Goal: Task Accomplishment & Management: Use online tool/utility

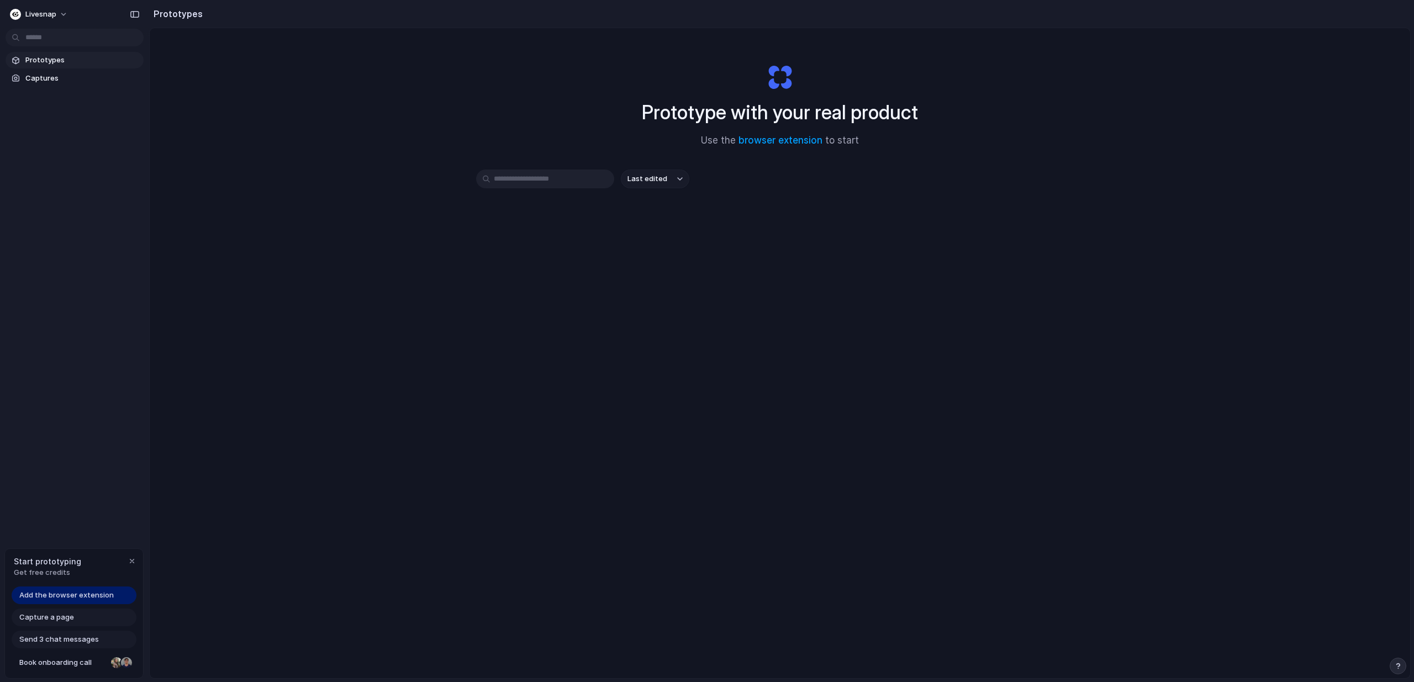
click at [50, 61] on span "Prototypes" at bounding box center [82, 60] width 114 height 11
click at [799, 139] on link "browser extension" at bounding box center [781, 140] width 84 height 11
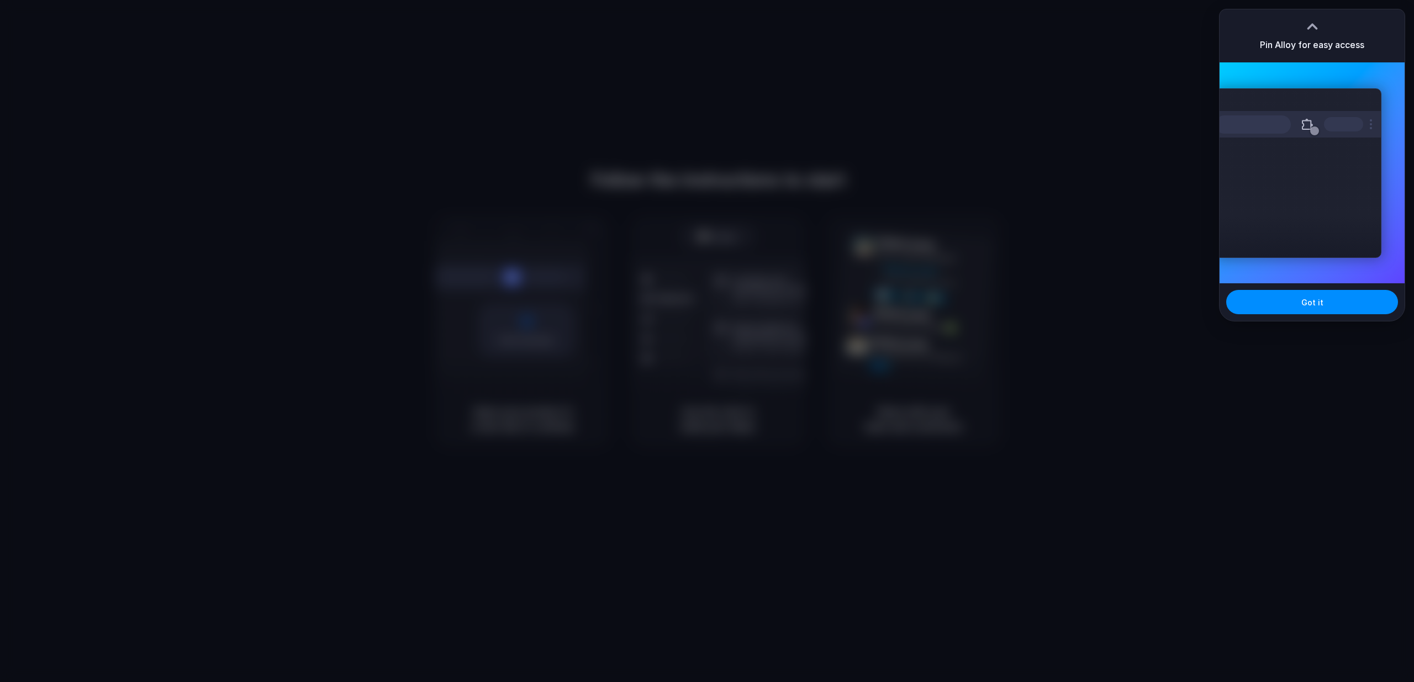
click at [1093, 119] on div at bounding box center [707, 341] width 1414 height 682
click at [1078, 181] on div at bounding box center [707, 341] width 1414 height 682
click at [1286, 300] on button "Got it" at bounding box center [1312, 302] width 172 height 24
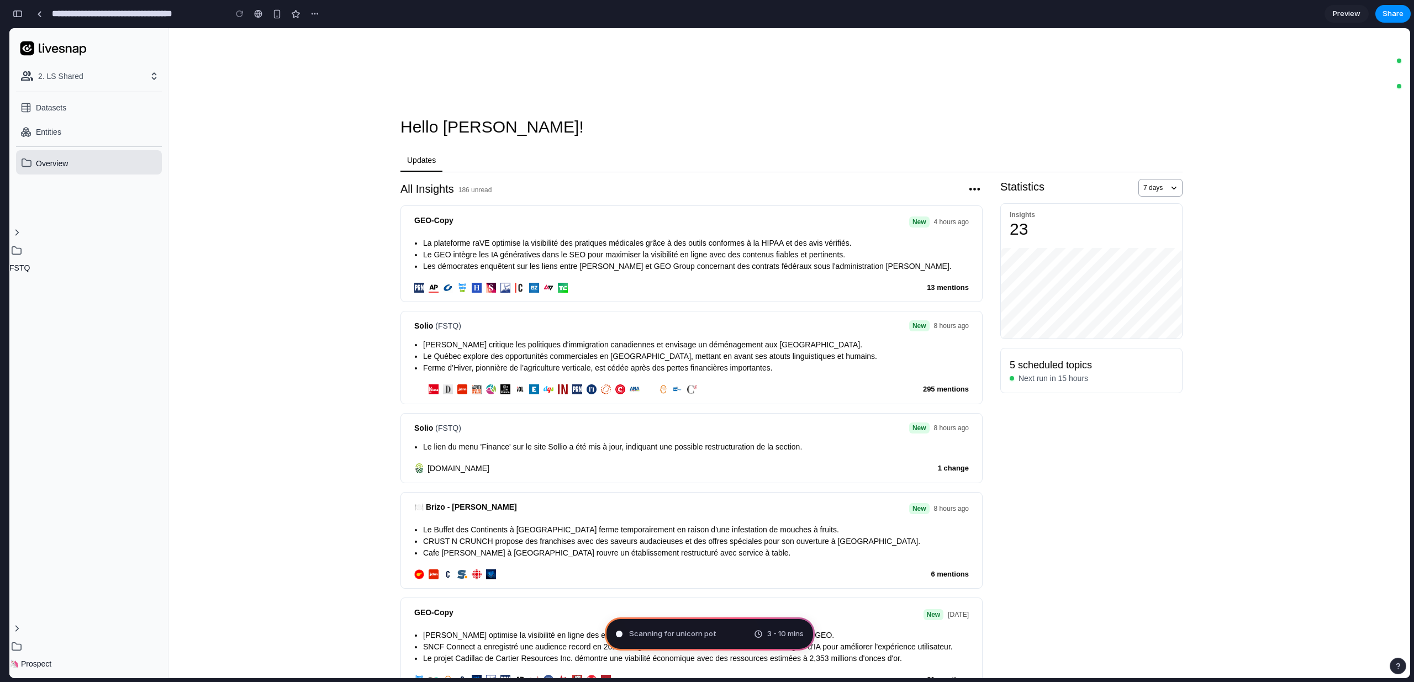
click at [705, 73] on div "🍽️ Brizo - Ian Delisle lens_blur GEO-Copy" at bounding box center [709, 74] width 1401 height 48
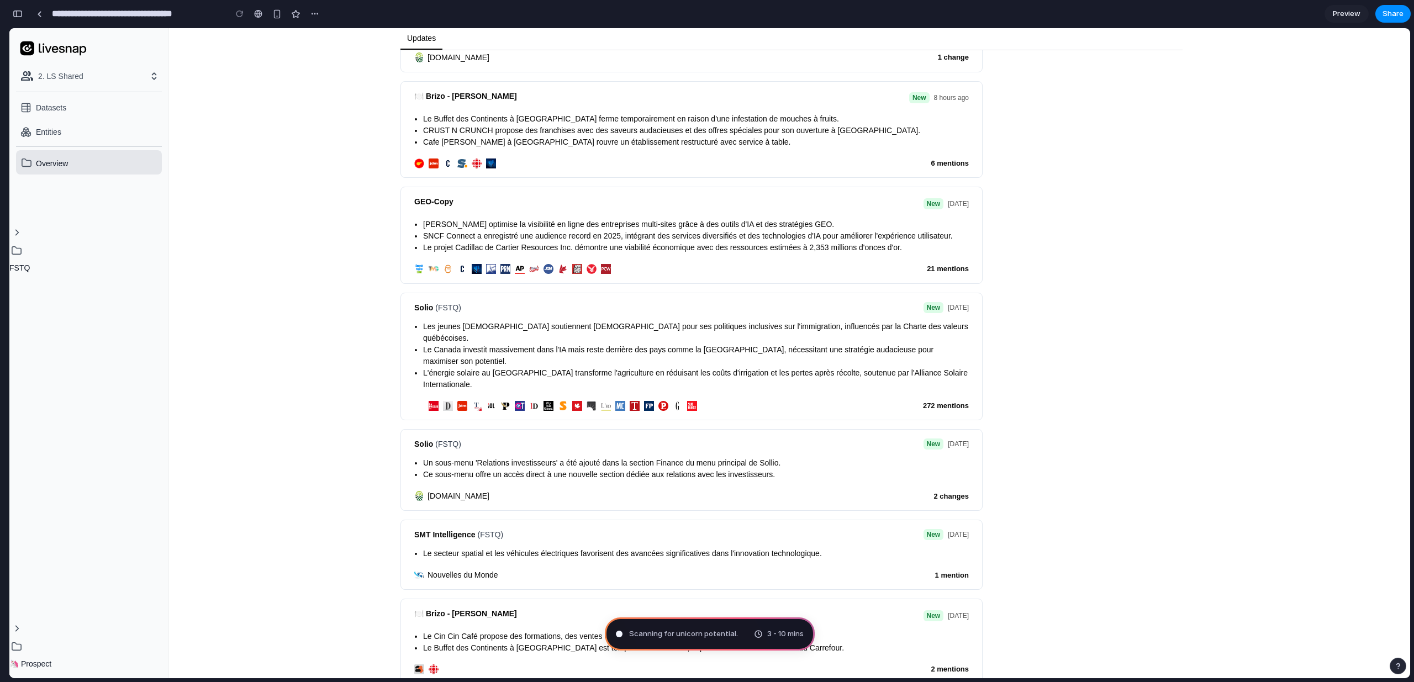
scroll to position [1164, 0]
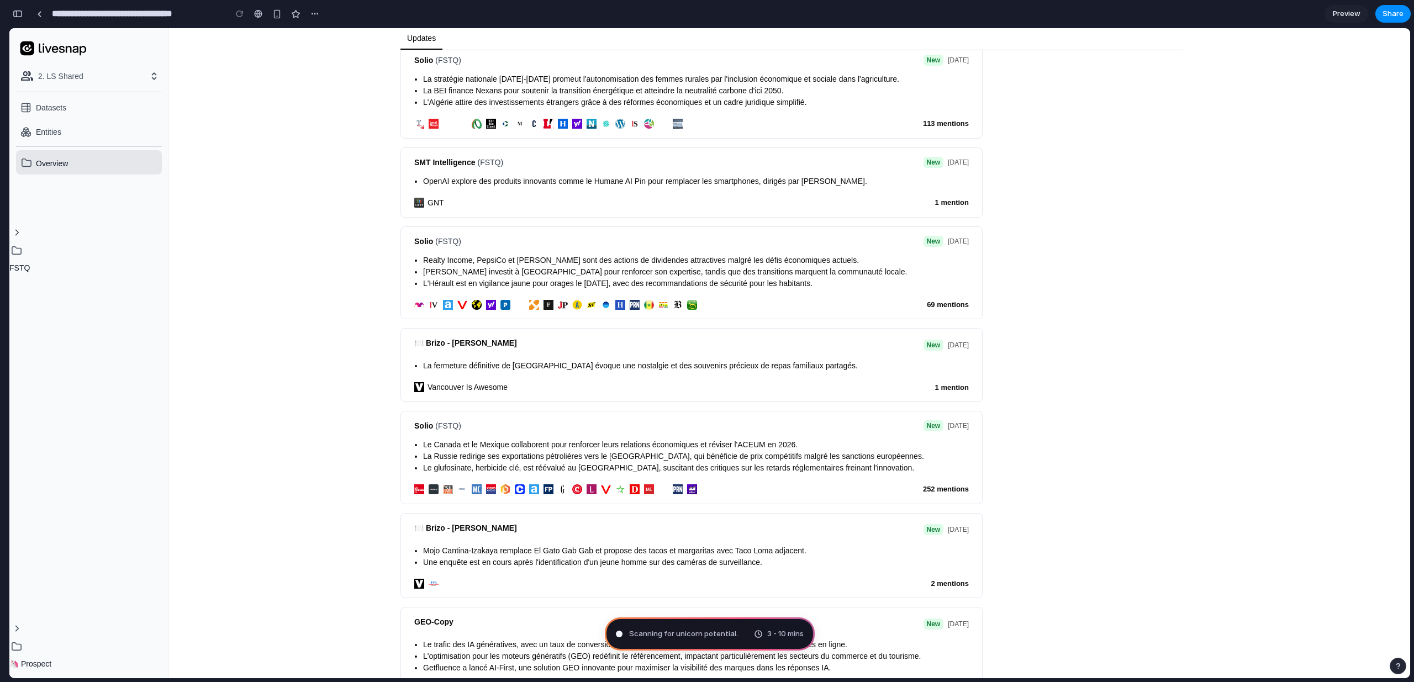
click at [683, 640] on div "Scanning for unicorn potential . 3 - 10 mins" at bounding box center [710, 634] width 210 height 33
click at [683, 640] on div "Scanning for unicorn potential ... 3 - 10 mins" at bounding box center [710, 634] width 210 height 33
click at [683, 640] on div "Scanning for unicorn potential 3 - 10 mins" at bounding box center [710, 634] width 210 height 33
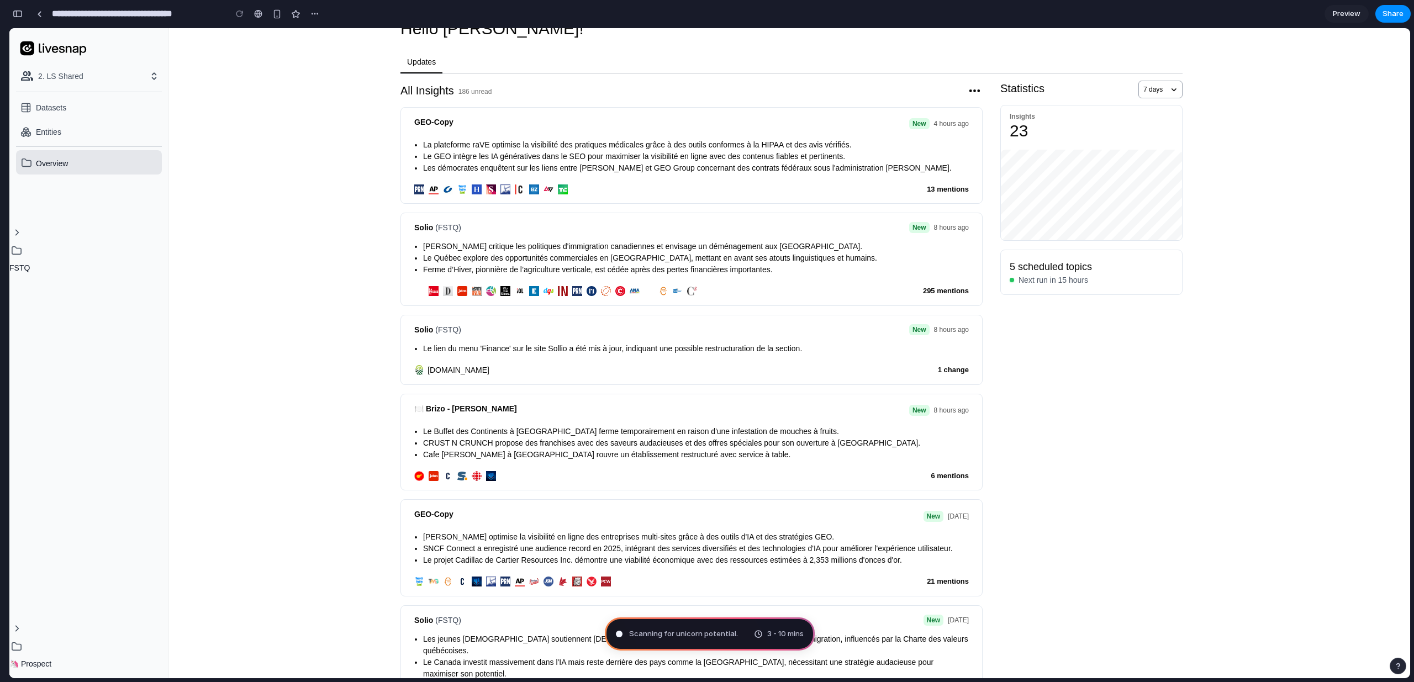
scroll to position [0, 0]
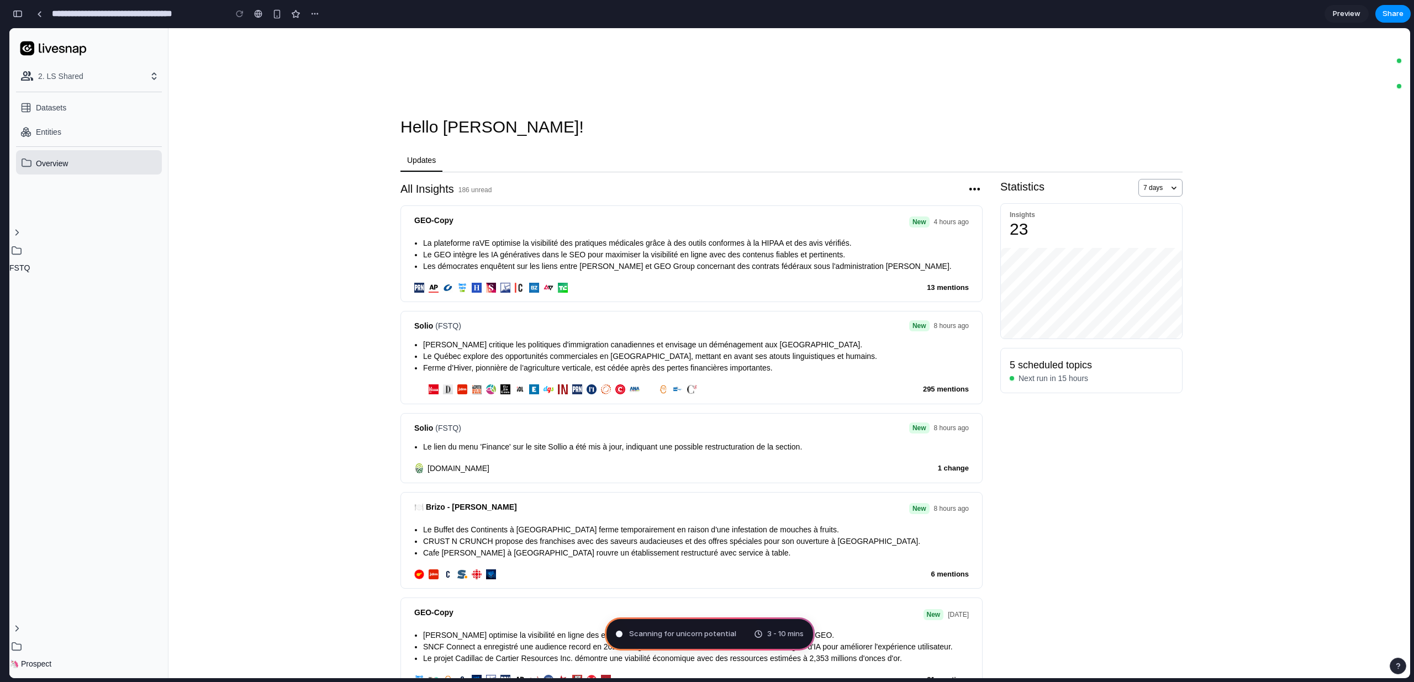
click at [50, 90] on nav "Datasets Entities" at bounding box center [88, 118] width 159 height 63
click at [51, 106] on button "Datasets" at bounding box center [89, 108] width 150 height 22
click at [45, 133] on button "Entities" at bounding box center [89, 132] width 150 height 22
click at [18, 236] on icon at bounding box center [16, 232] width 15 height 15
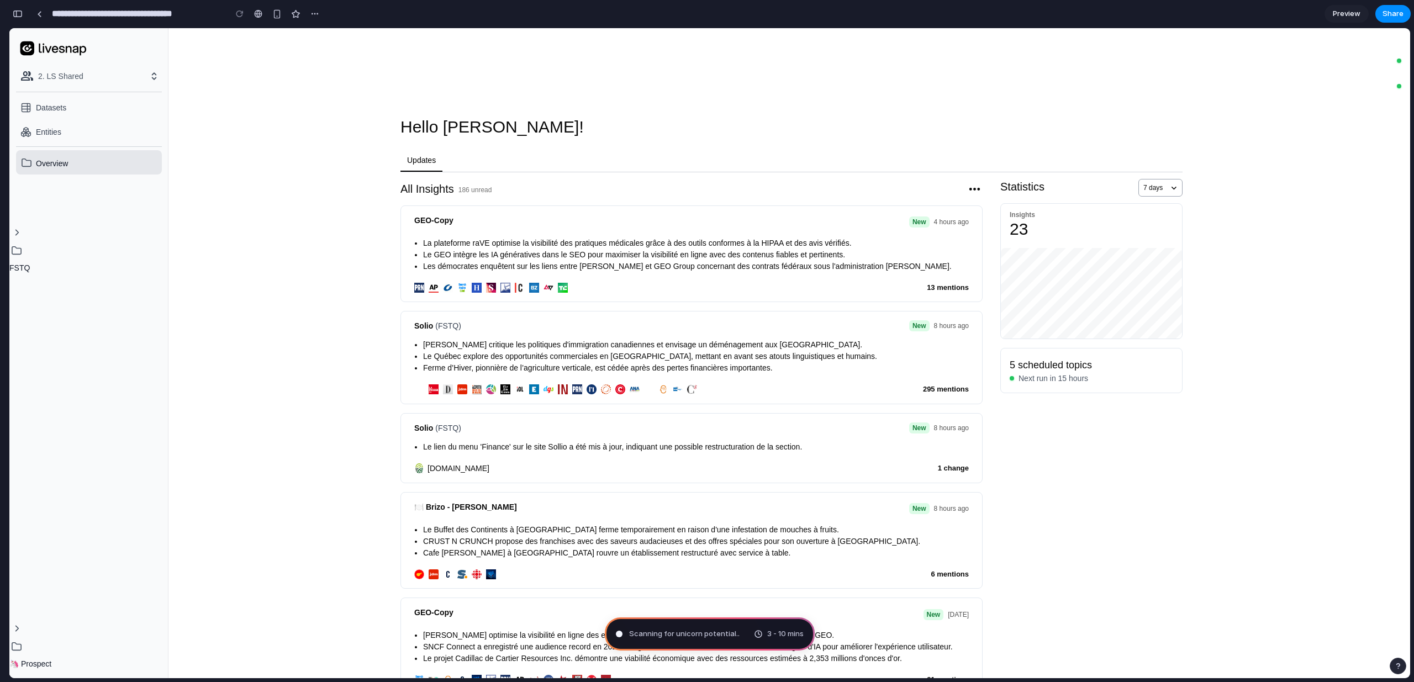
click at [18, 263] on p "FSTQ" at bounding box center [57, 267] width 97 height 11
click at [974, 186] on icon "button" at bounding box center [975, 189] width 16 height 16
click at [1154, 194] on button "7 days" at bounding box center [1160, 188] width 44 height 18
click at [1050, 360] on button "5 scheduled topics" at bounding box center [1051, 364] width 82 height 15
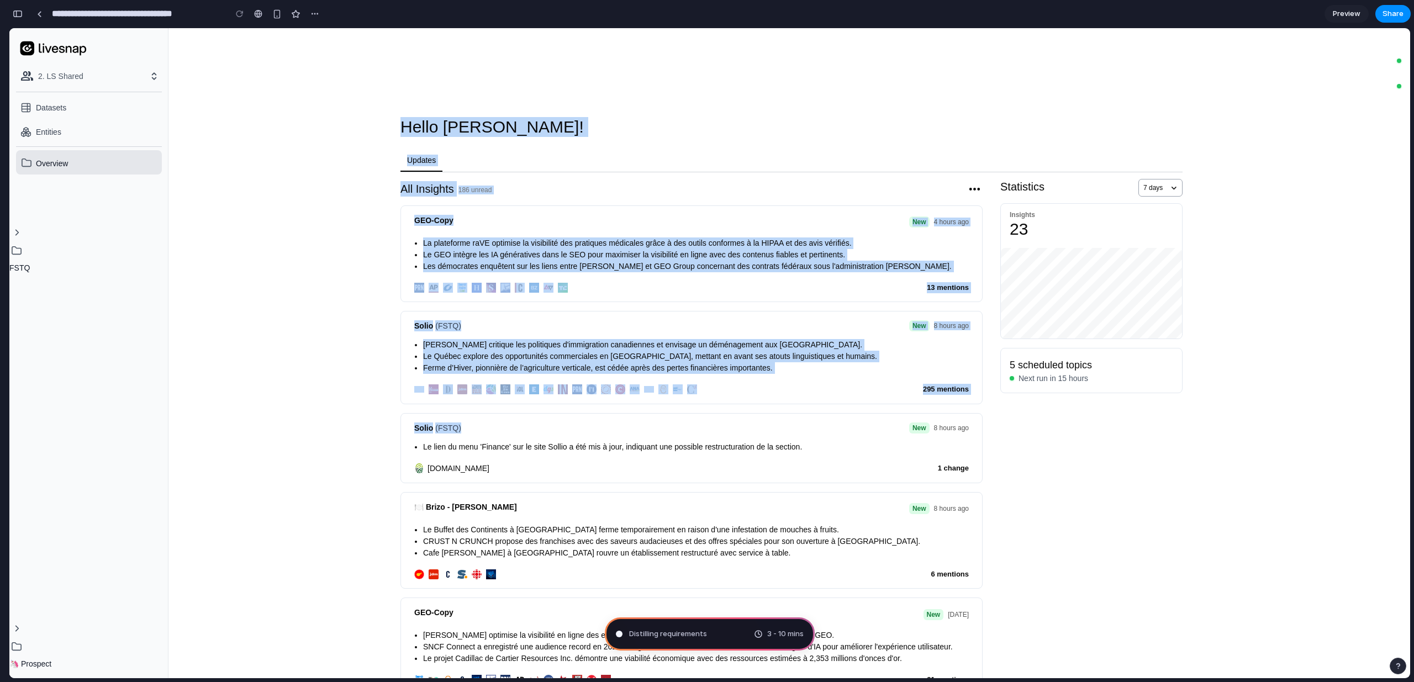
drag, startPoint x: 404, startPoint y: 100, endPoint x: 497, endPoint y: 452, distance: 364.0
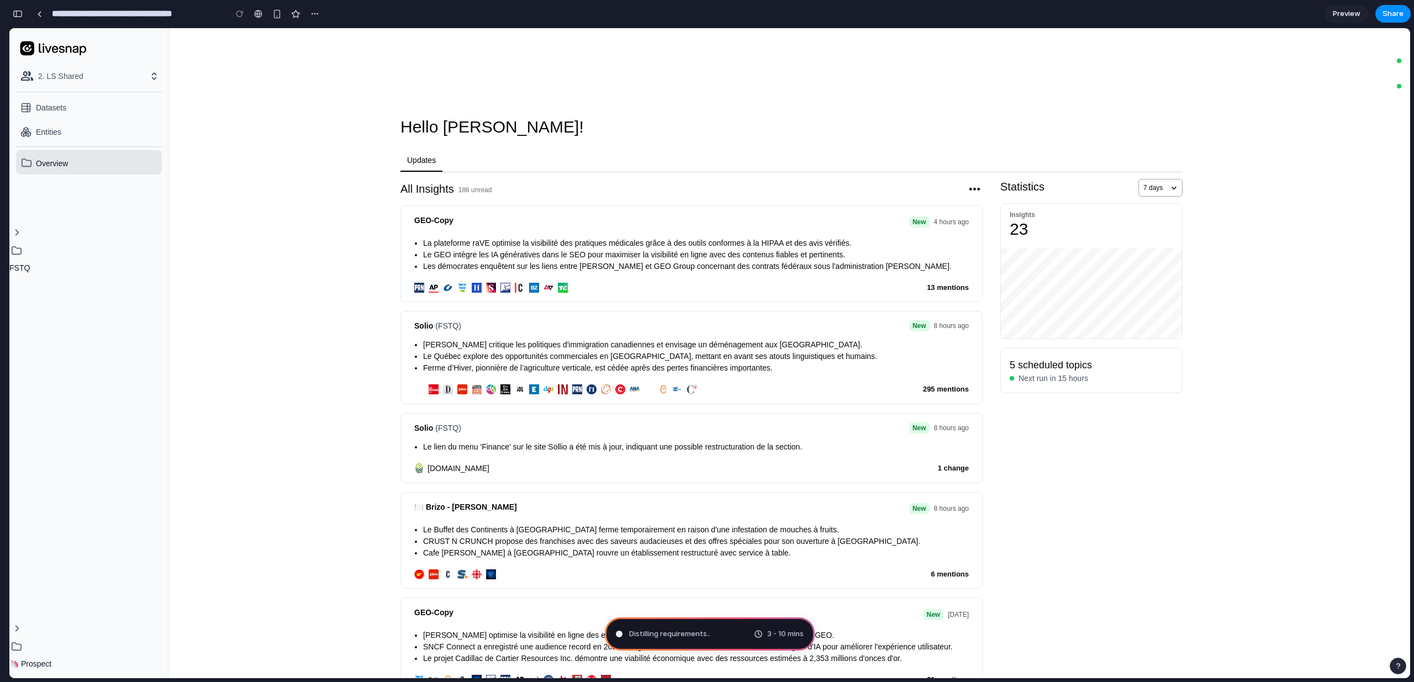
click at [709, 636] on span "Performing digital alche" at bounding box center [670, 634] width 83 height 11
click at [709, 636] on span "Performing digital alchemy" at bounding box center [675, 634] width 93 height 11
click at [723, 507] on div "🍽️ Brizo - Ian Delisle" at bounding box center [636, 509] width 444 height 15
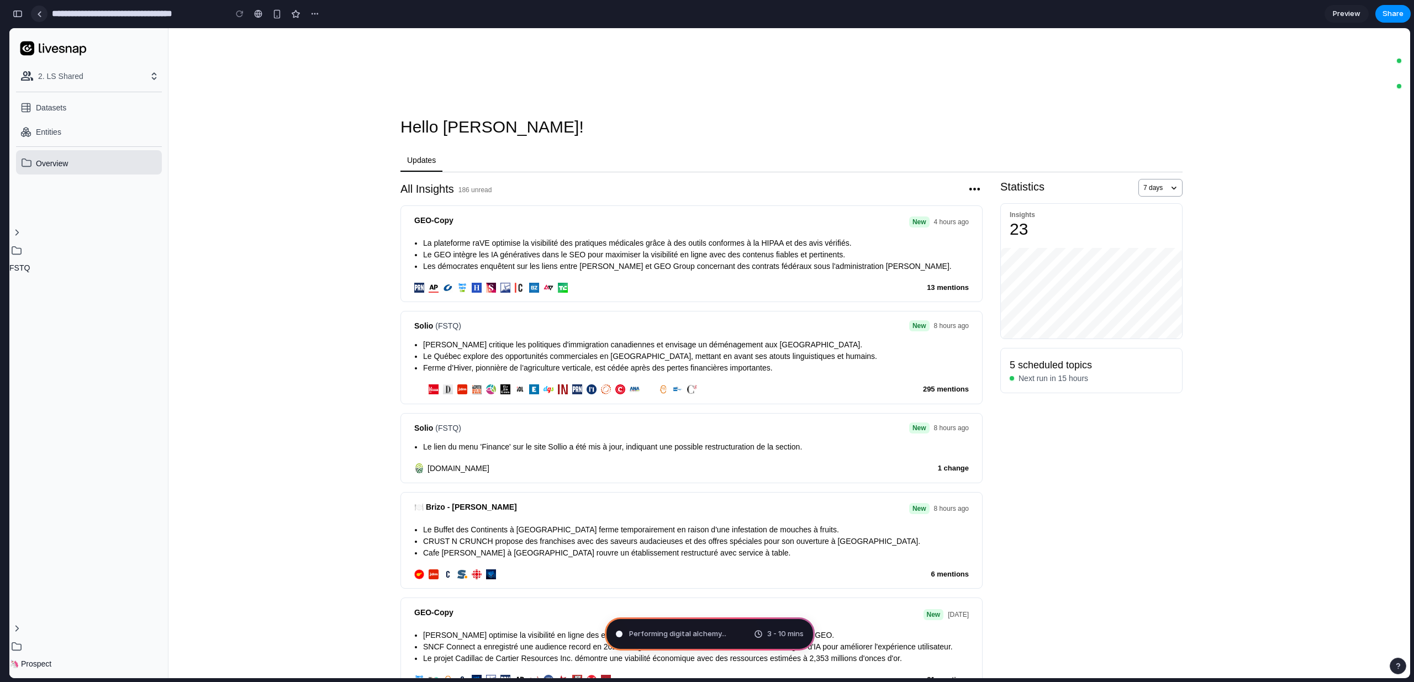
click at [40, 17] on link at bounding box center [39, 14] width 17 height 17
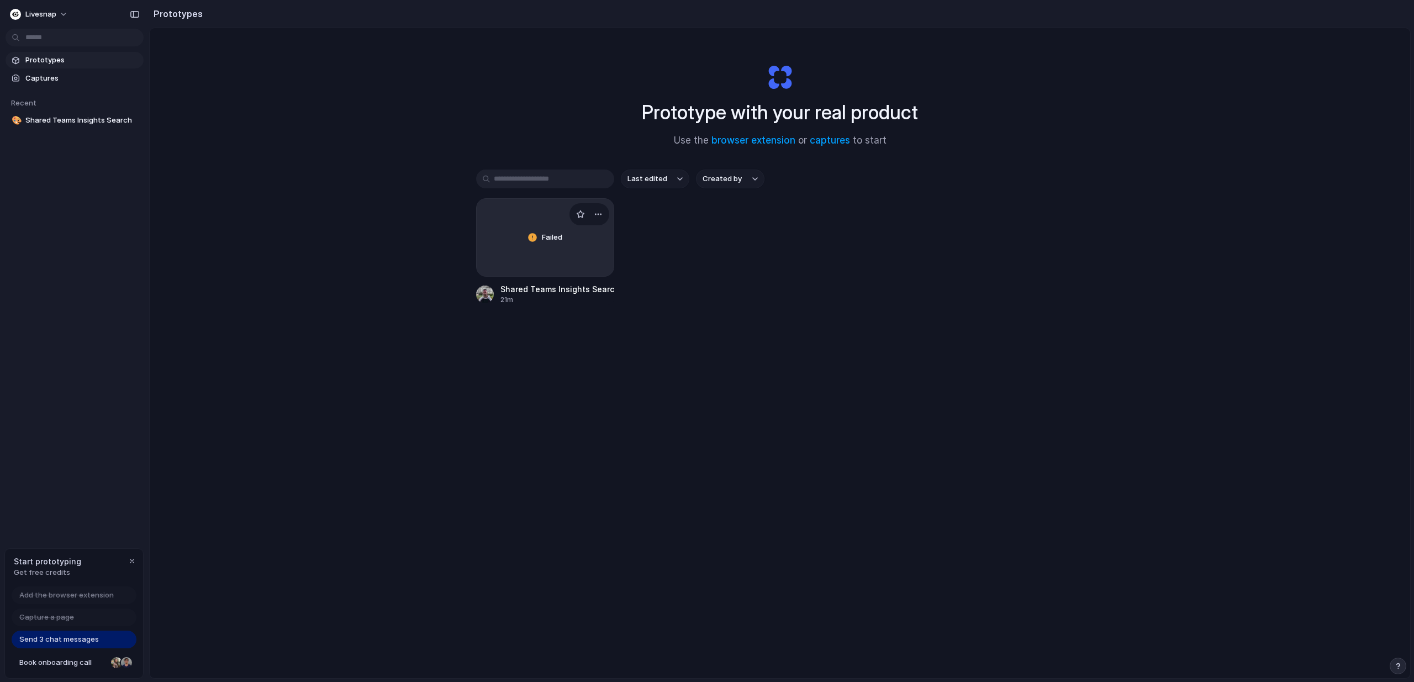
click at [527, 209] on div "Failed" at bounding box center [545, 237] width 137 height 77
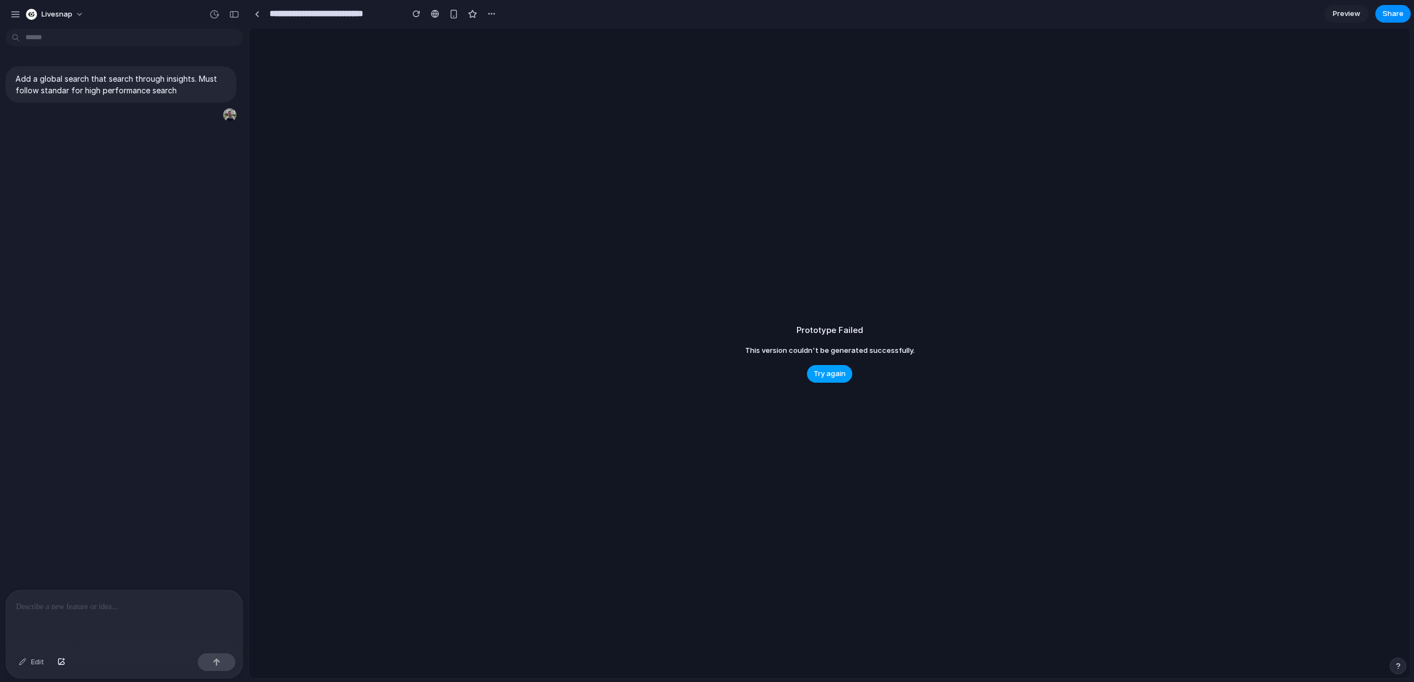
click at [836, 373] on span "Try again" at bounding box center [830, 373] width 32 height 11
